Goal: Transaction & Acquisition: Purchase product/service

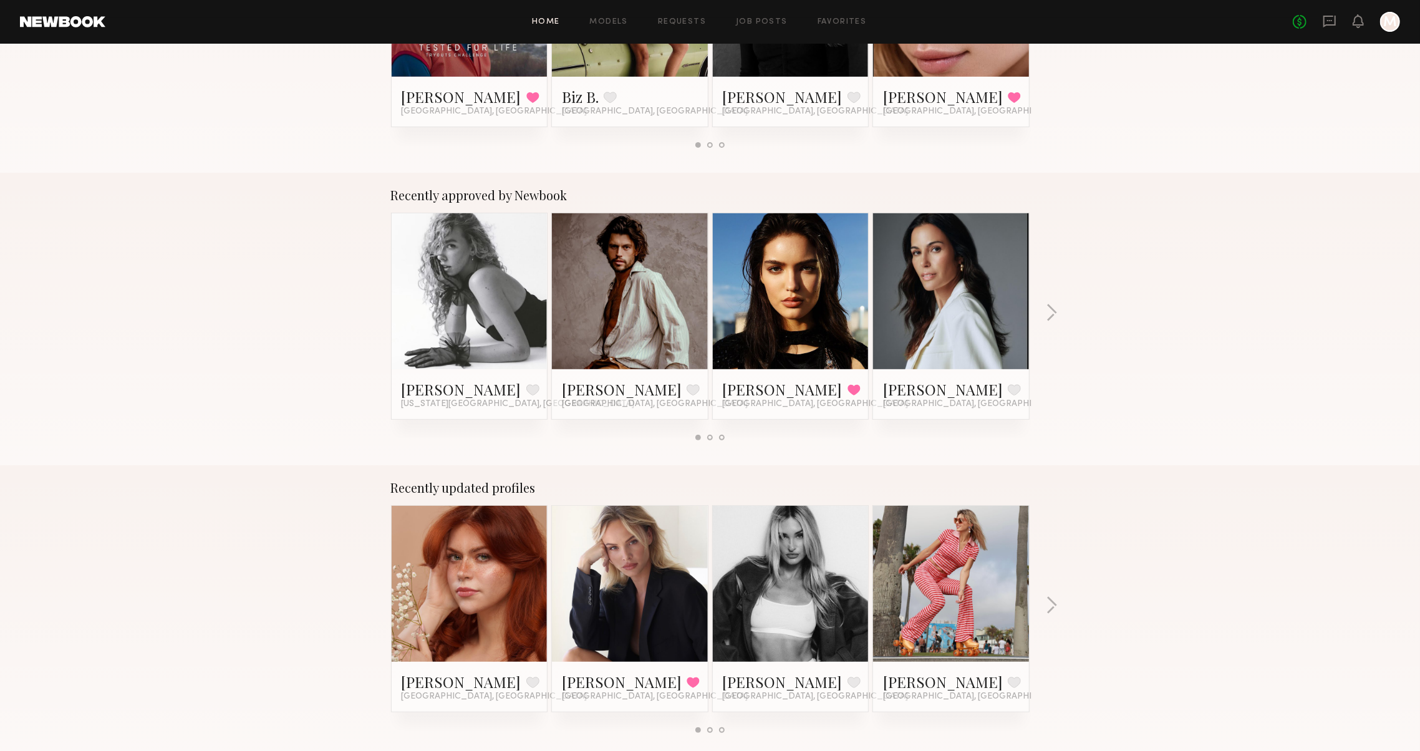
scroll to position [460, 0]
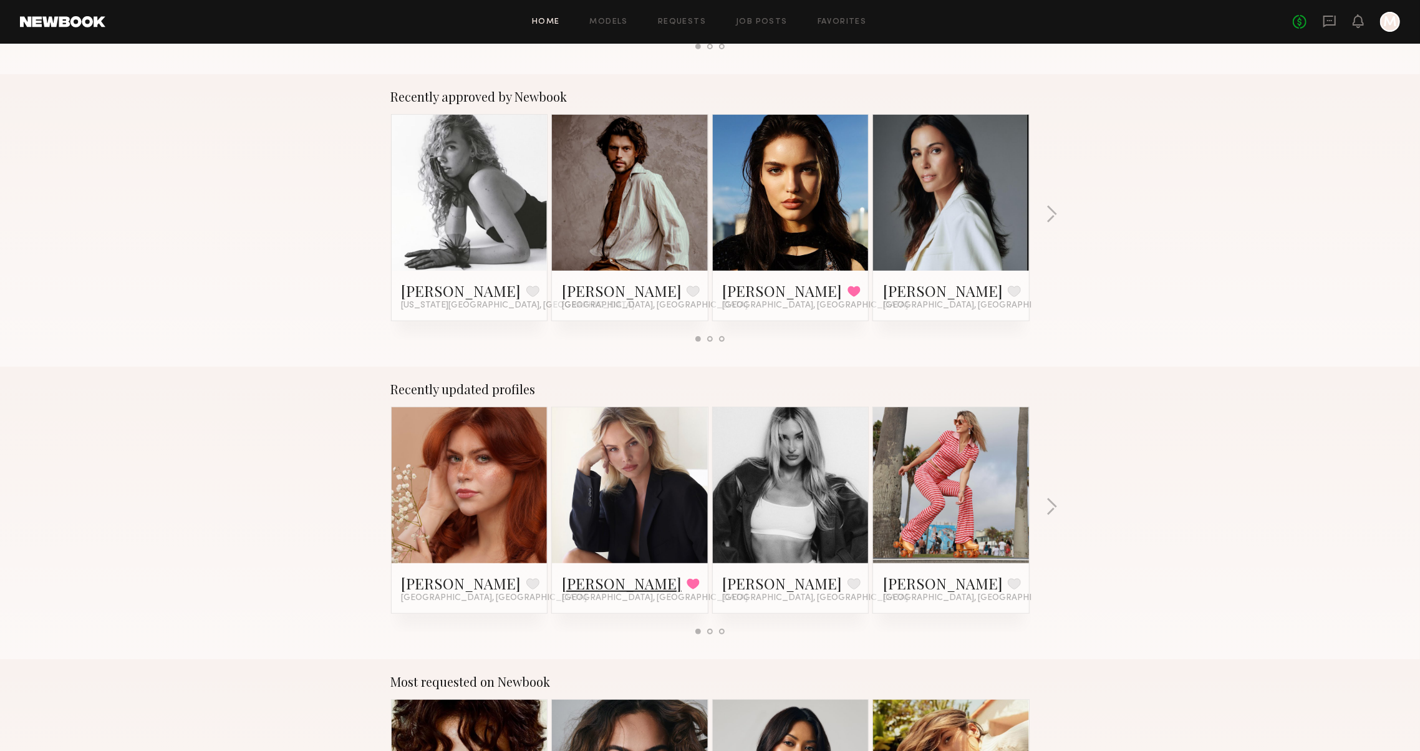
click at [605, 573] on link "[PERSON_NAME]" at bounding box center [622, 583] width 120 height 20
click at [726, 575] on link "[PERSON_NAME]" at bounding box center [783, 583] width 120 height 20
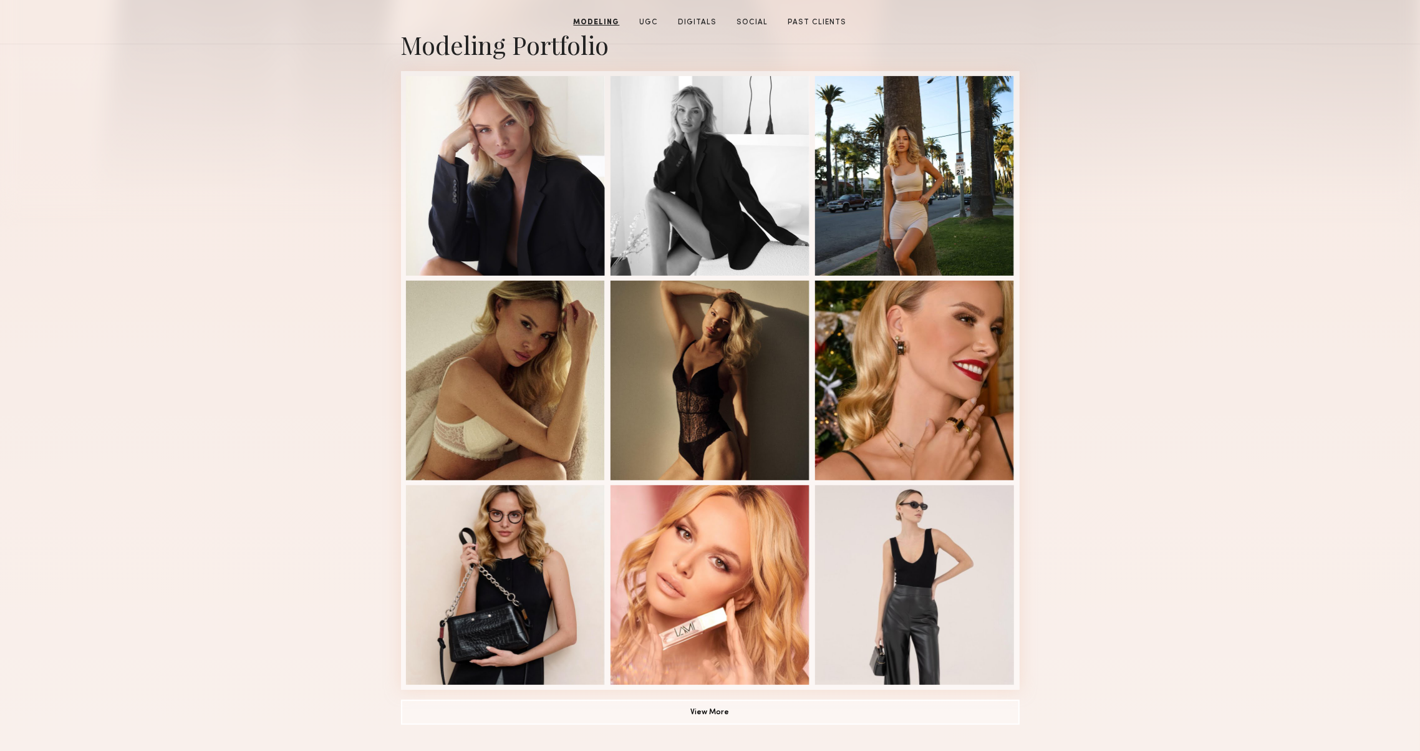
scroll to position [38, 0]
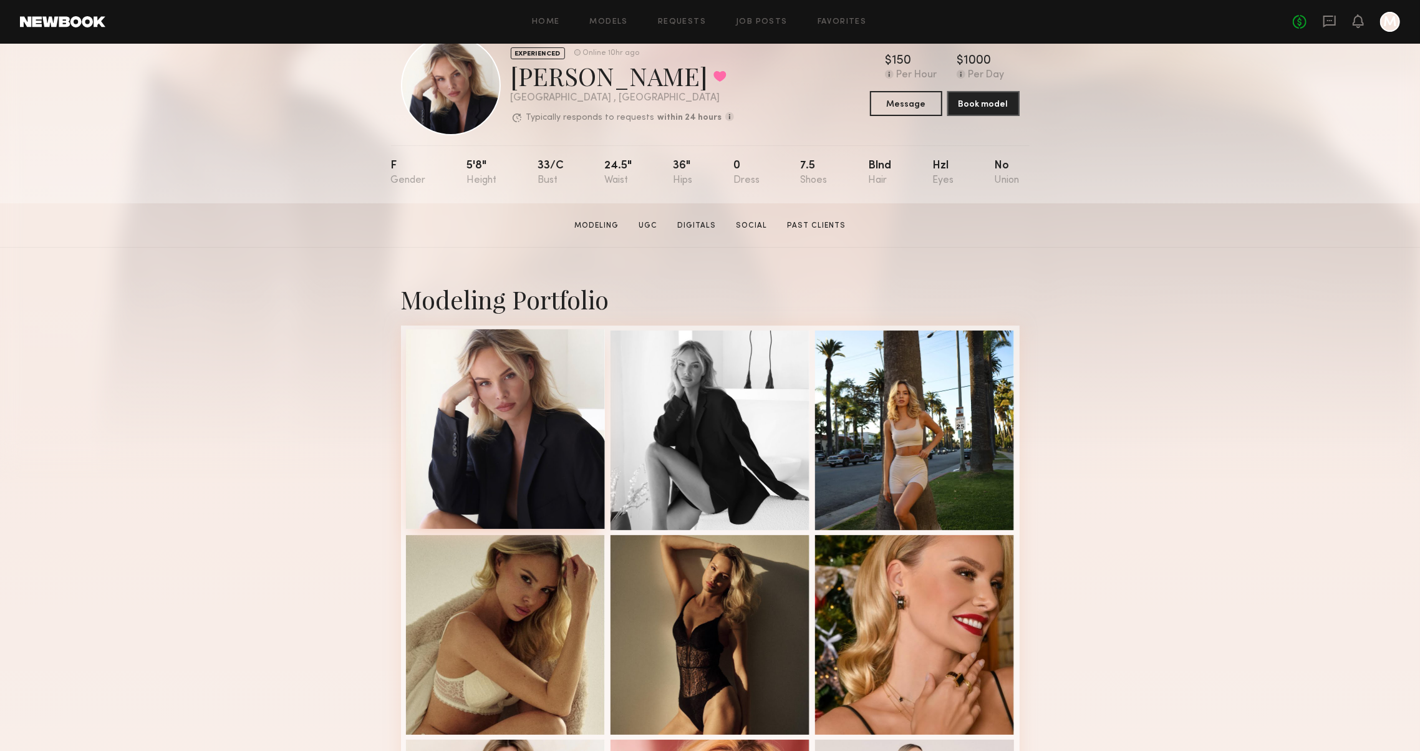
click at [494, 410] on div at bounding box center [506, 429] width 200 height 200
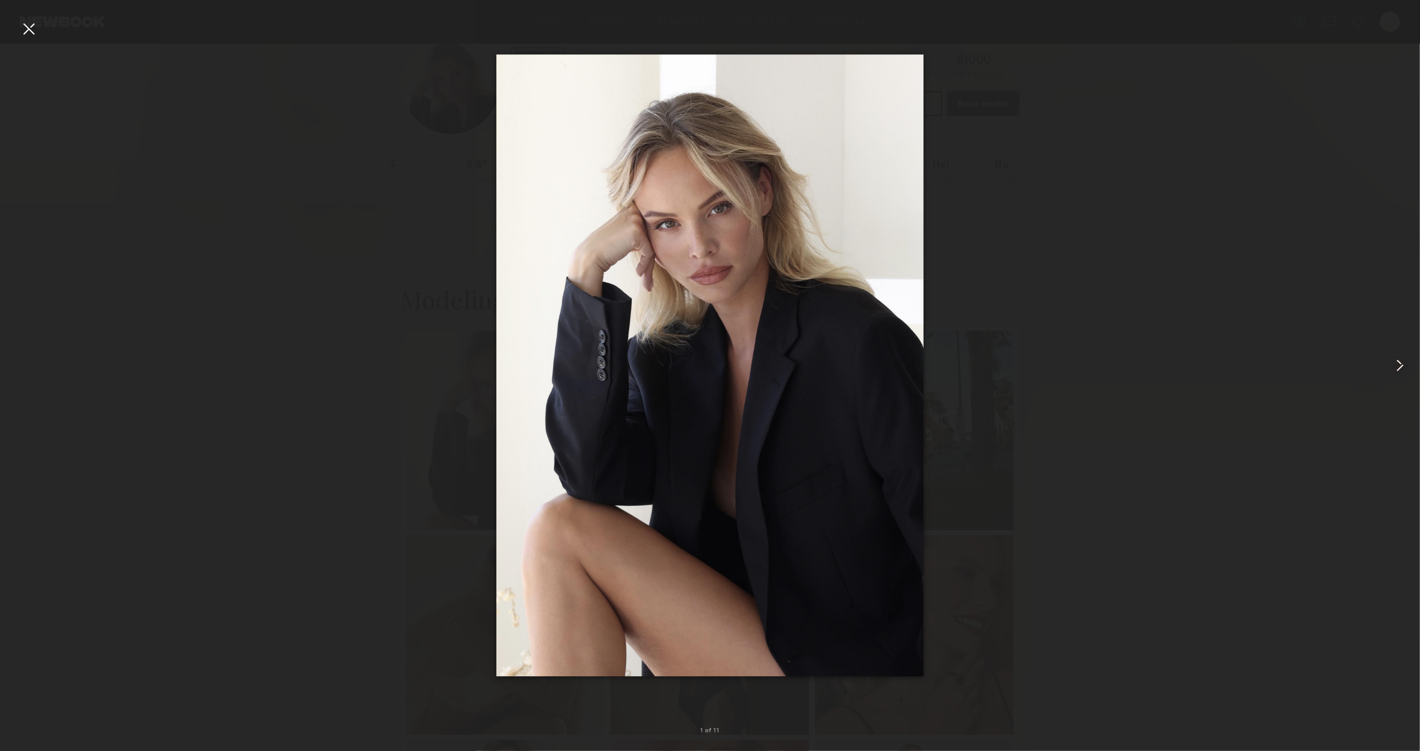
click at [1398, 366] on common-icon at bounding box center [1400, 365] width 20 height 20
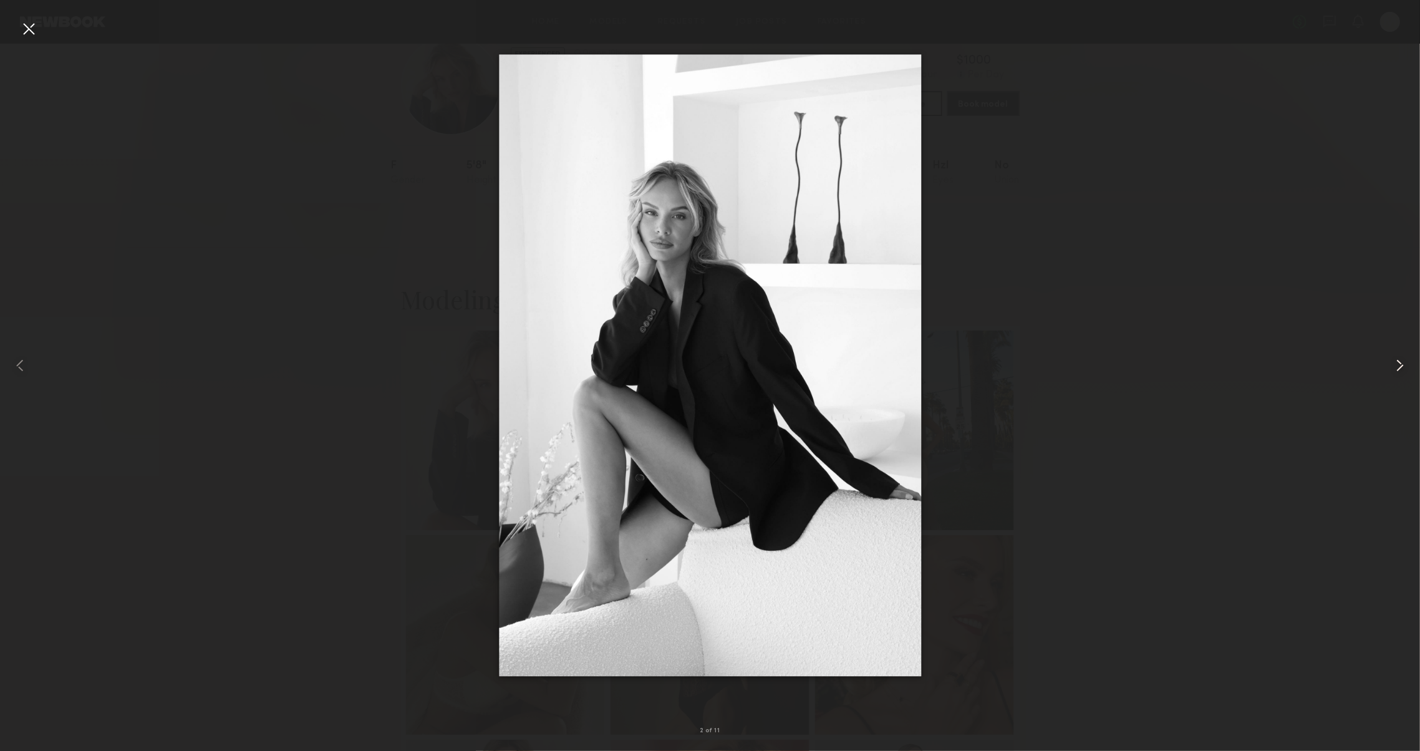
click at [1398, 366] on common-icon at bounding box center [1400, 365] width 20 height 20
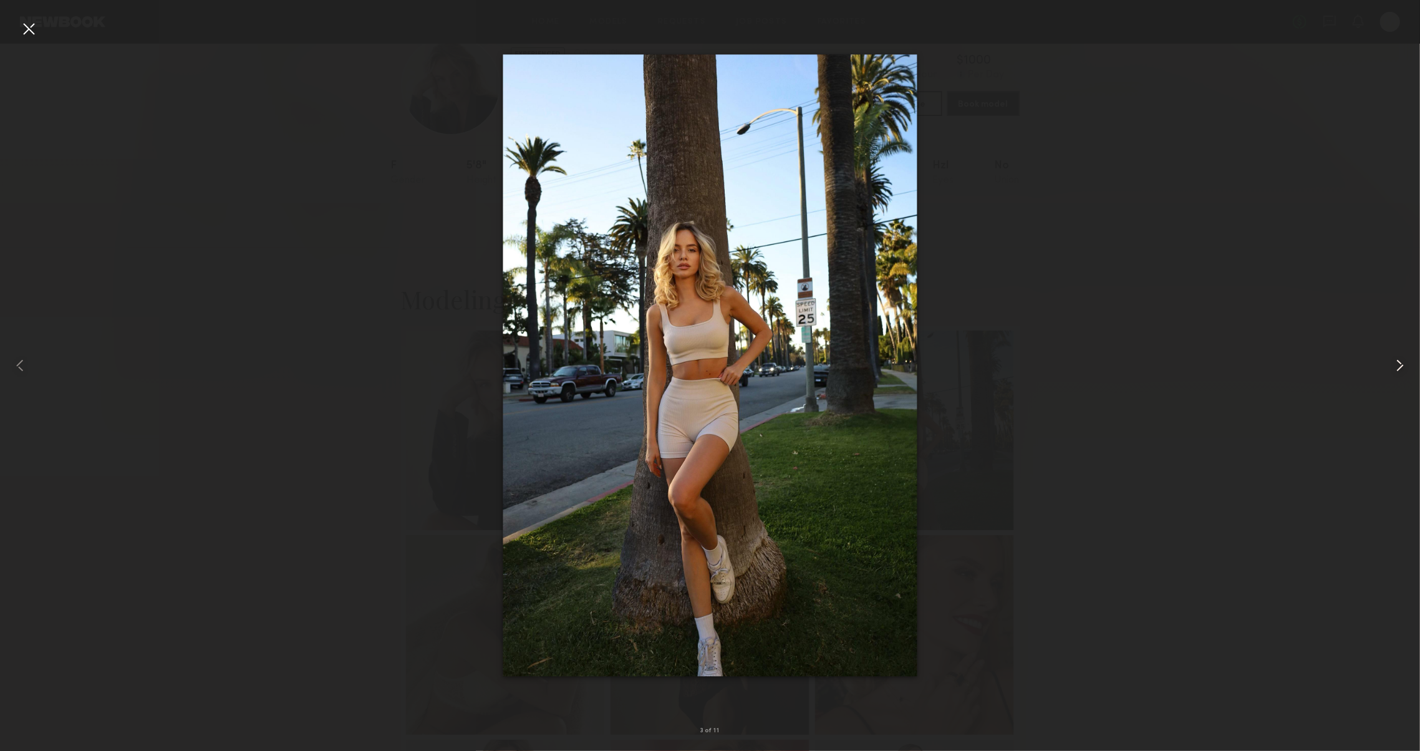
click at [1398, 366] on common-icon at bounding box center [1400, 365] width 20 height 20
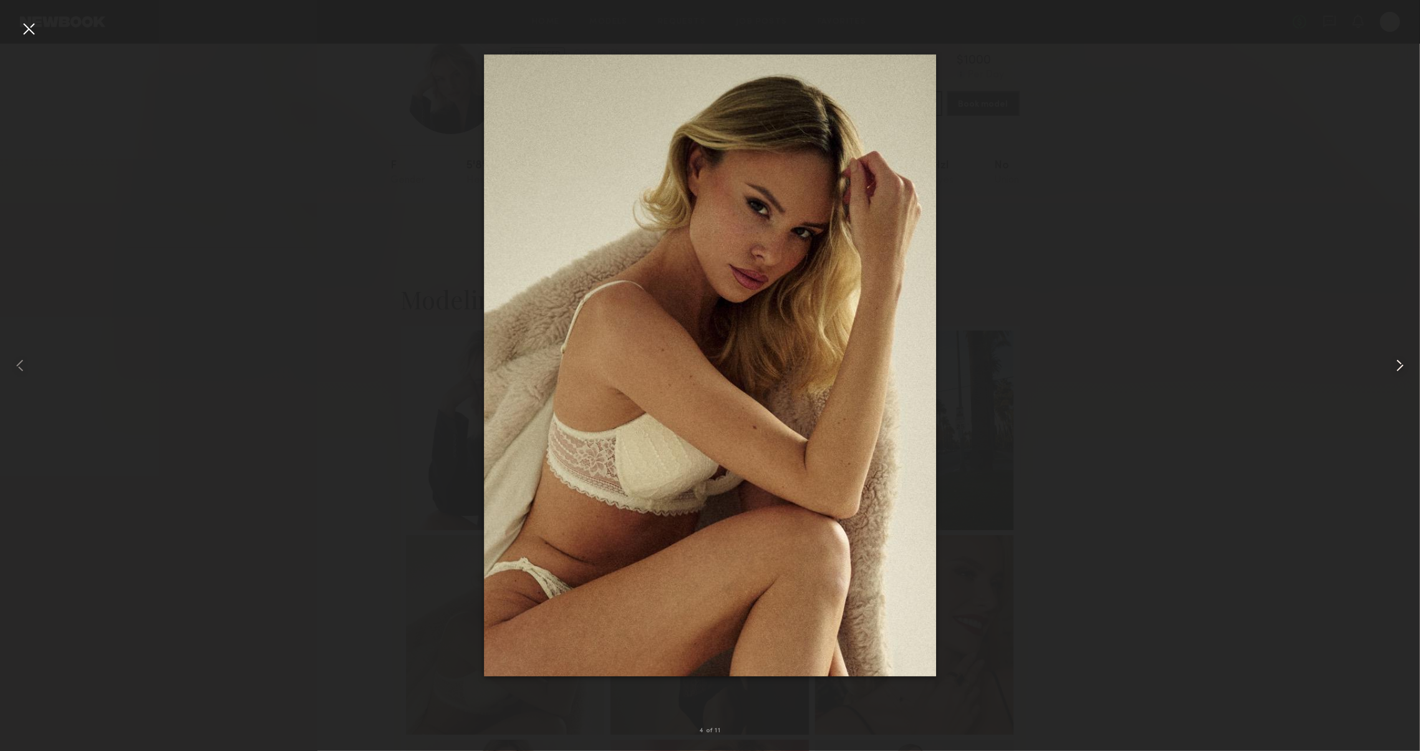
click at [1397, 367] on common-icon at bounding box center [1400, 365] width 20 height 20
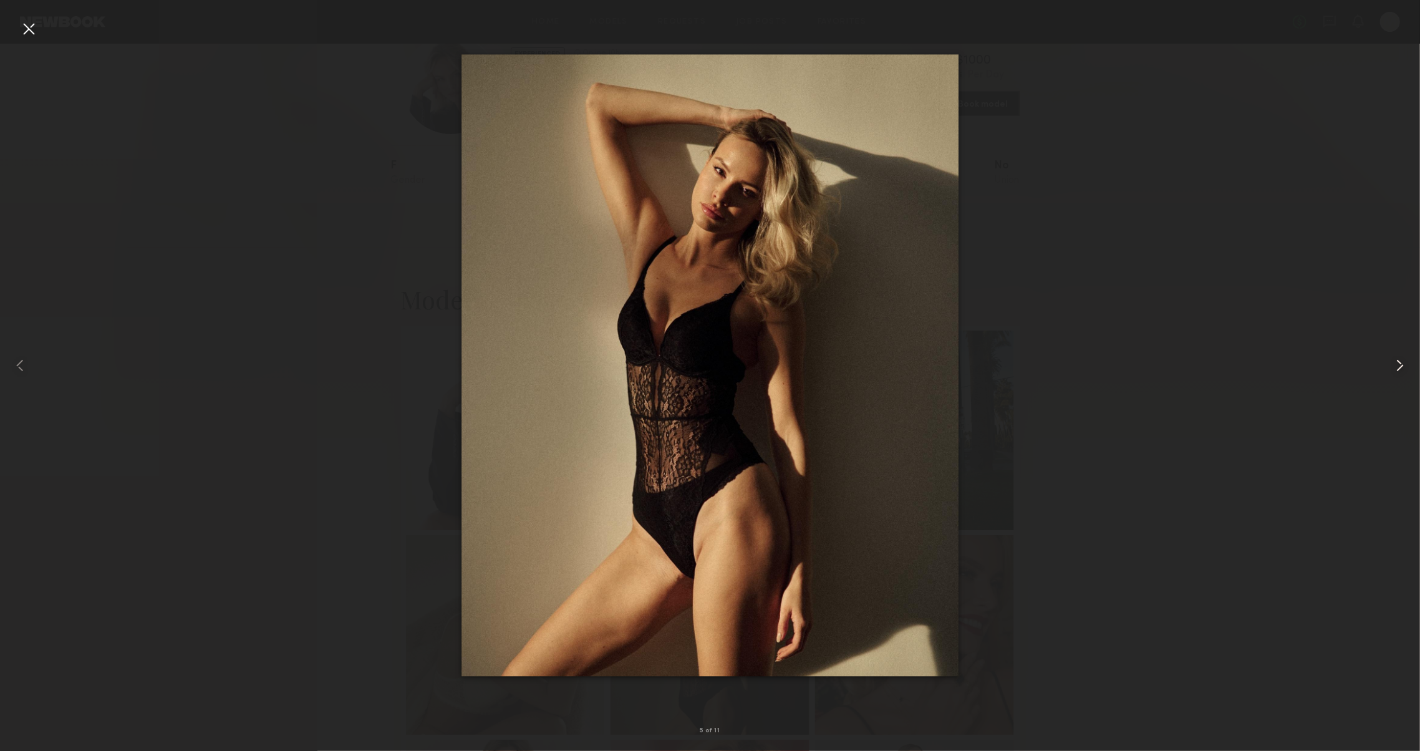
click at [1395, 367] on common-icon at bounding box center [1400, 365] width 20 height 20
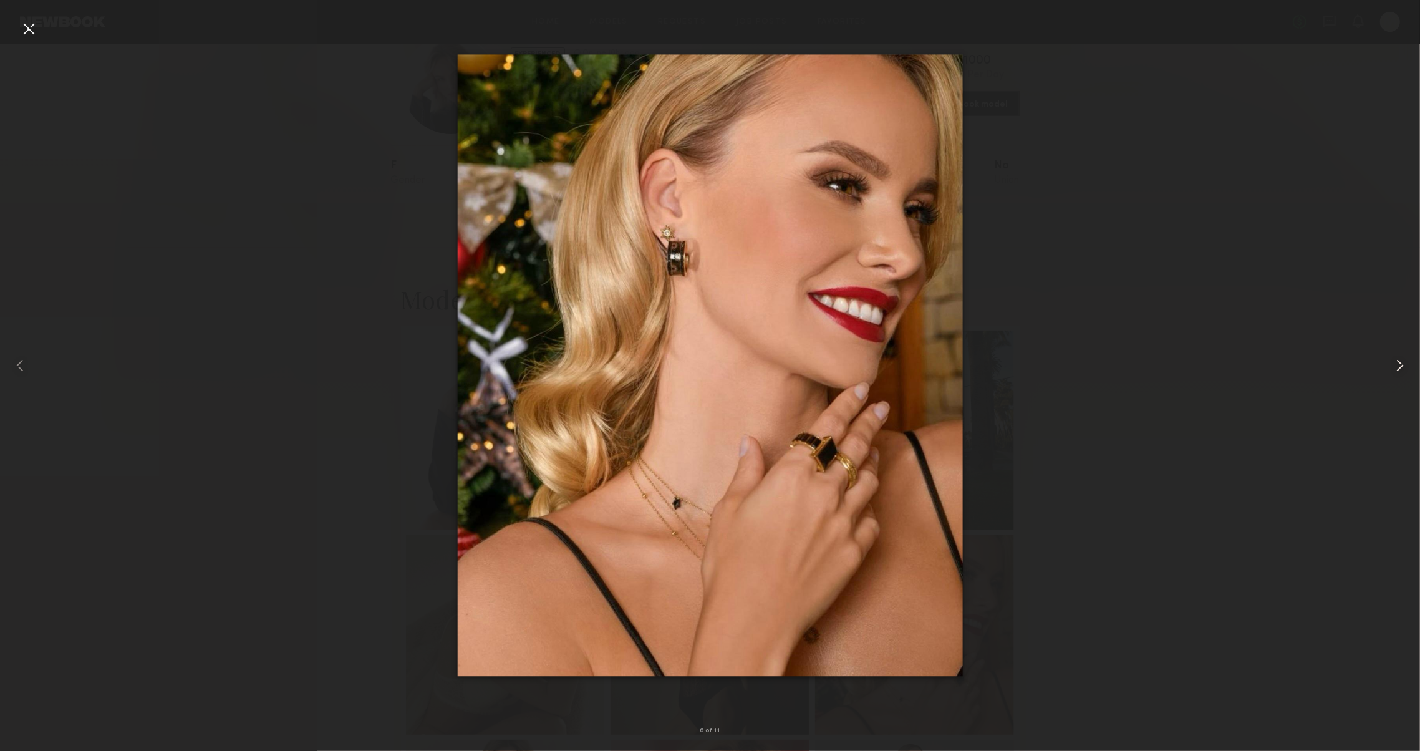
click at [1395, 367] on common-icon at bounding box center [1400, 365] width 20 height 20
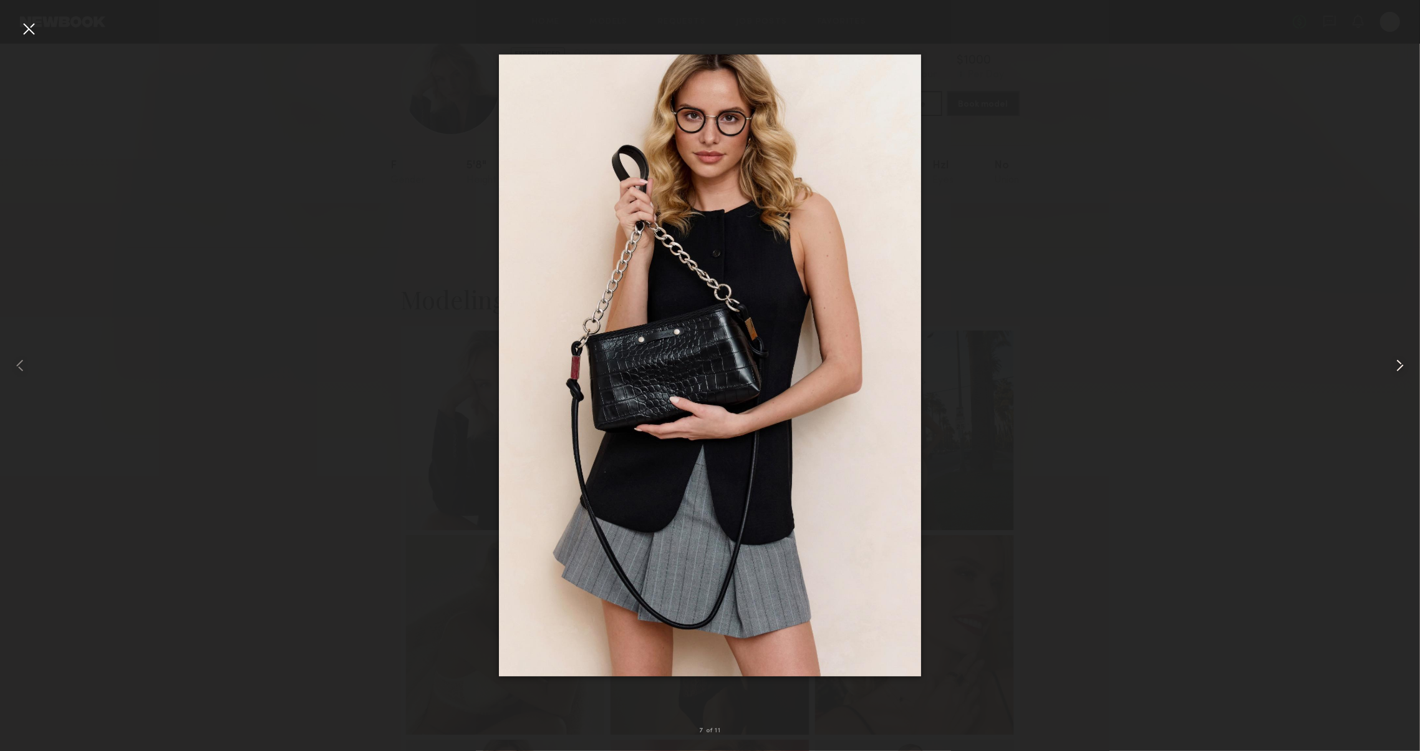
click at [1395, 367] on common-icon at bounding box center [1400, 365] width 20 height 20
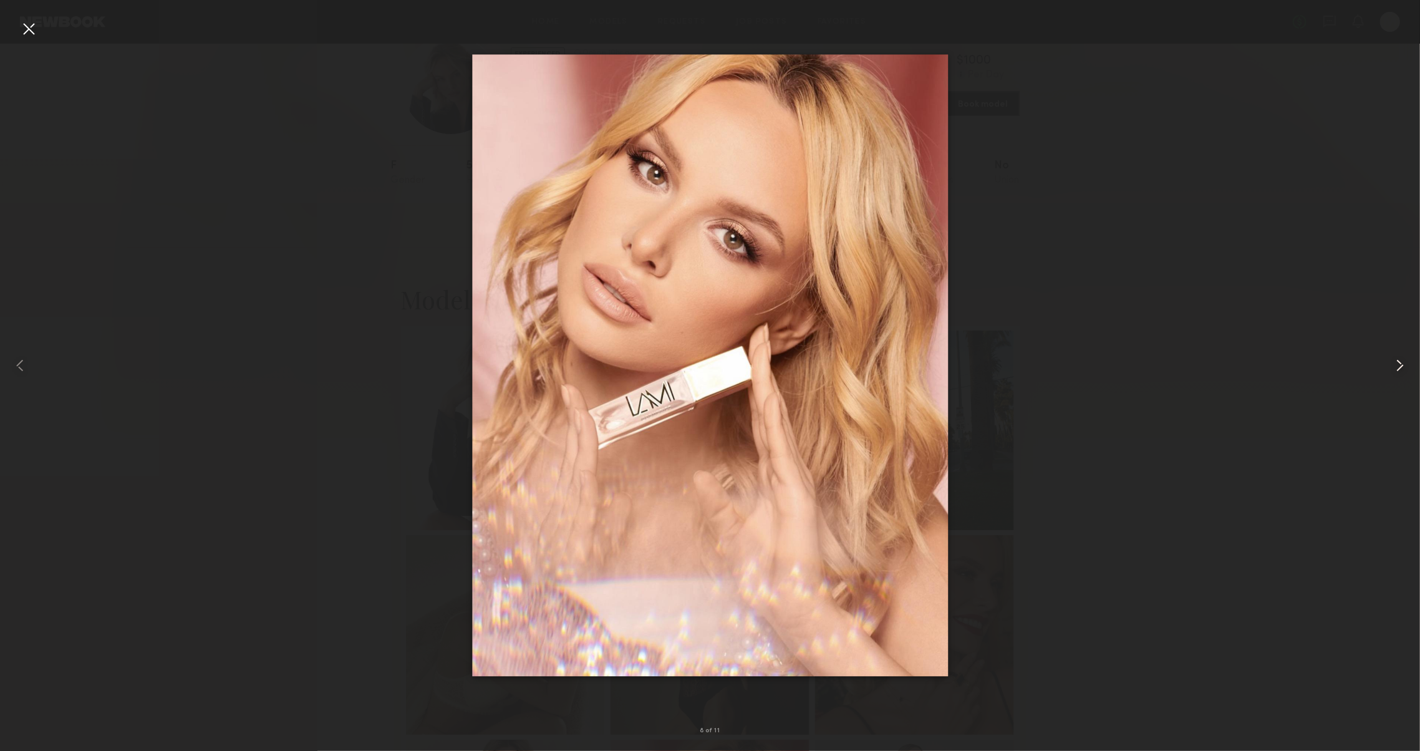
click at [1394, 367] on common-icon at bounding box center [1400, 365] width 20 height 20
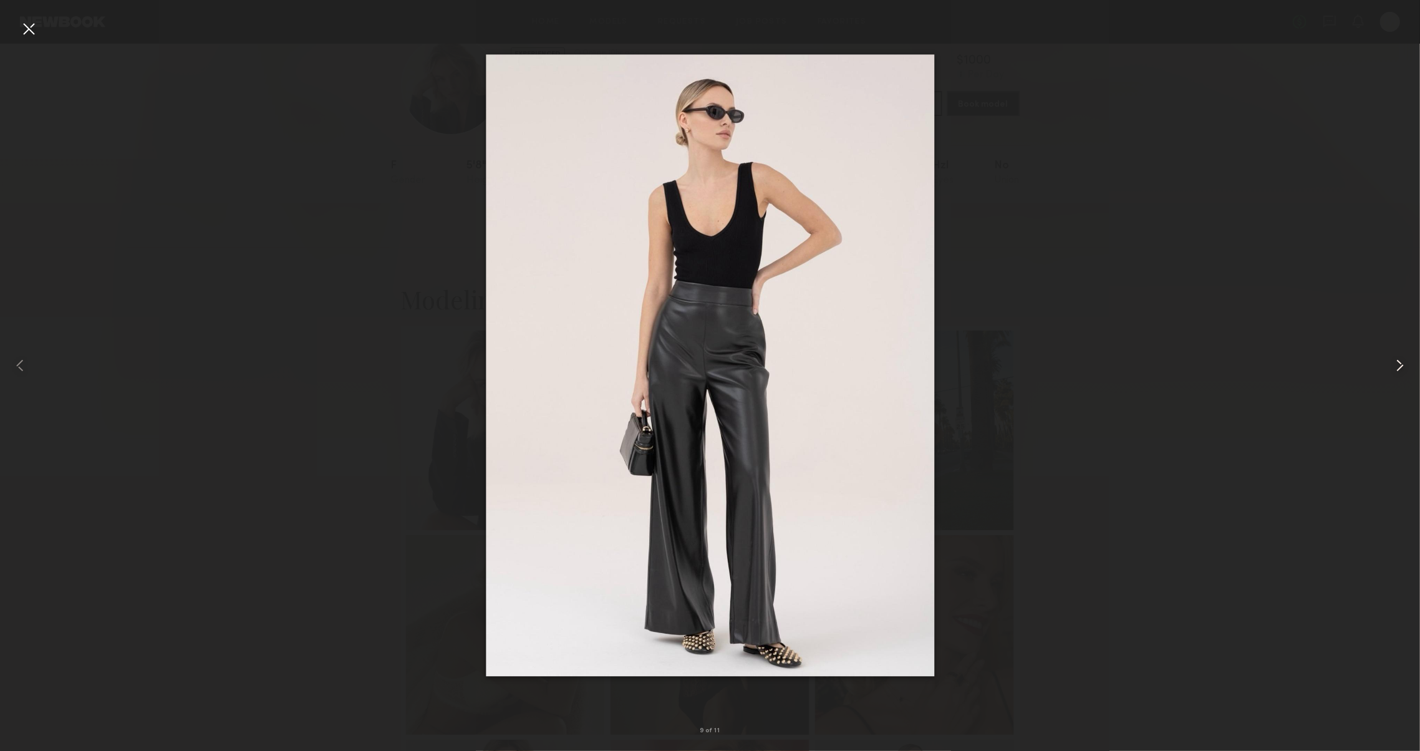
click at [1394, 367] on common-icon at bounding box center [1400, 365] width 20 height 20
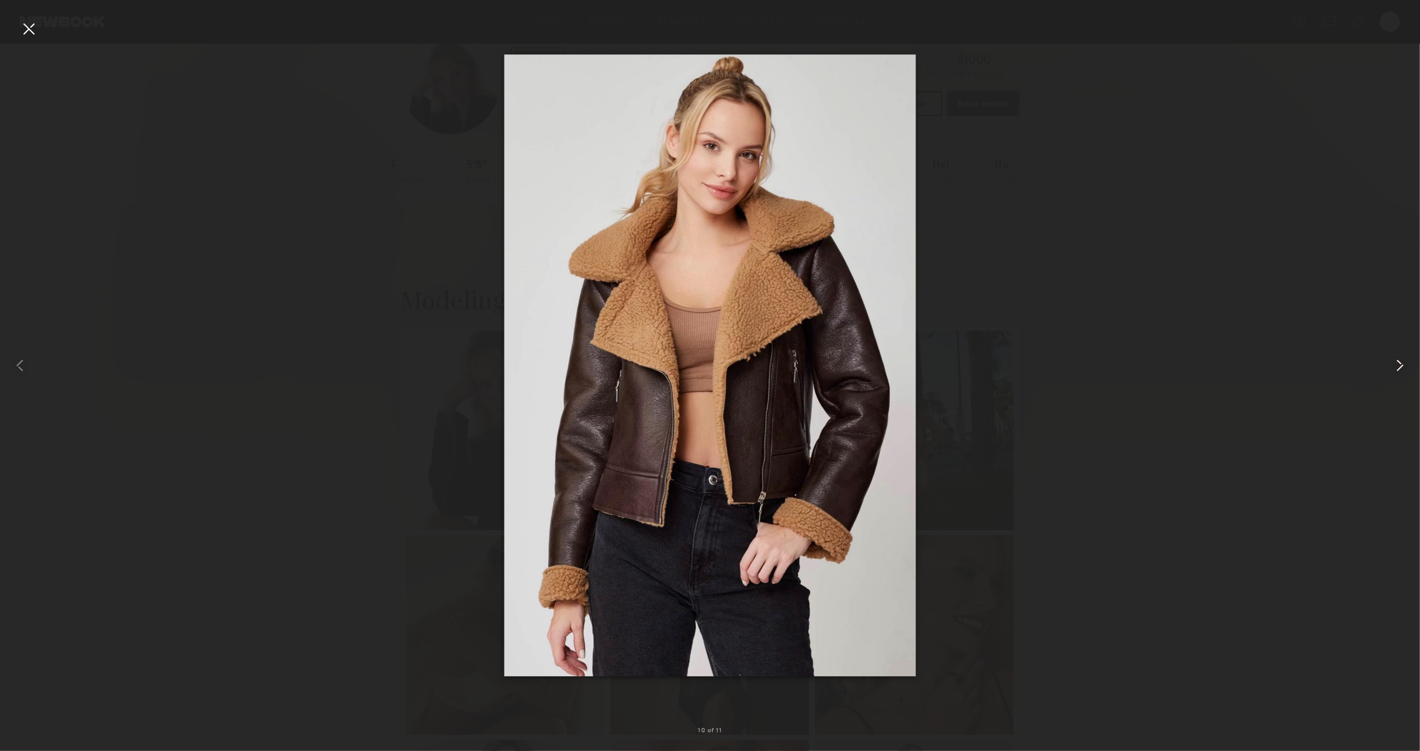
click at [1394, 367] on common-icon at bounding box center [1400, 365] width 20 height 20
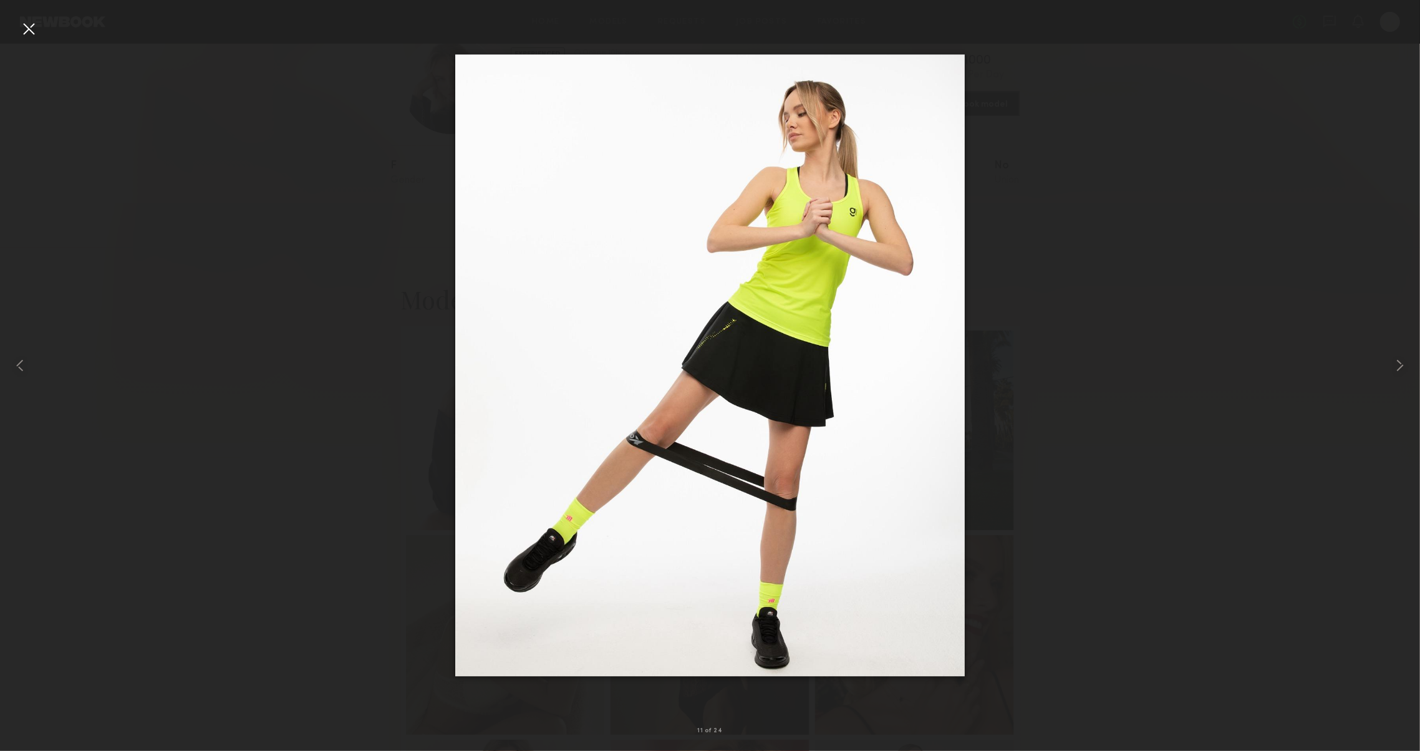
click at [32, 31] on div at bounding box center [29, 29] width 20 height 20
